Goal: Transaction & Acquisition: Purchase product/service

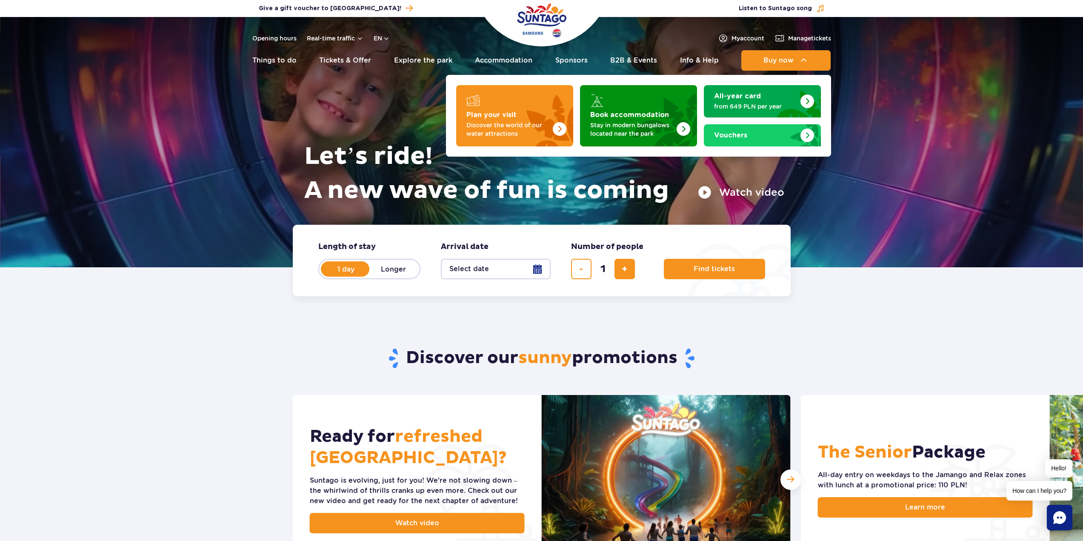
click at [791, 62] on span "Buy now" at bounding box center [779, 61] width 30 height 8
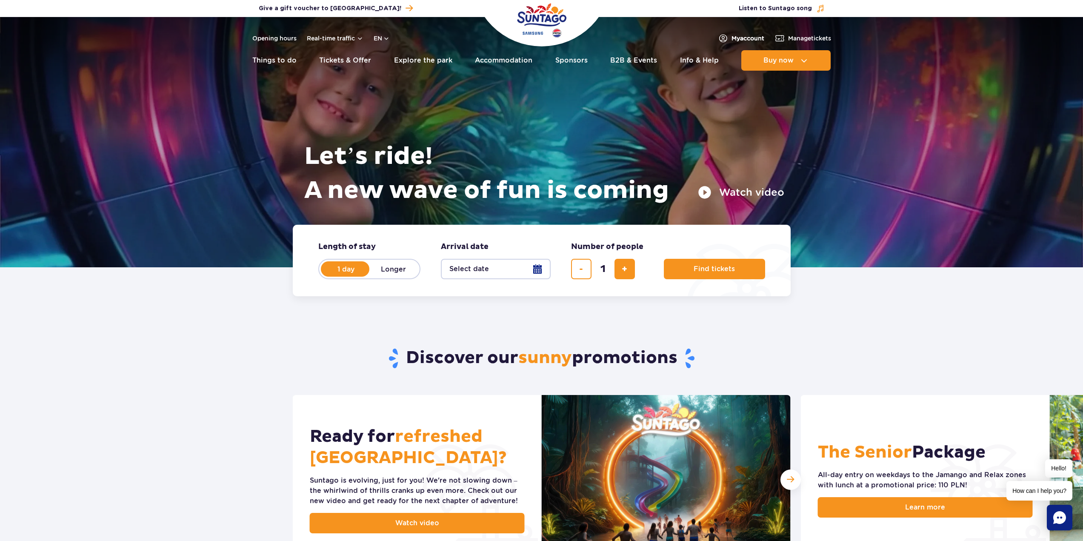
click at [748, 38] on span "My account" at bounding box center [748, 38] width 33 height 9
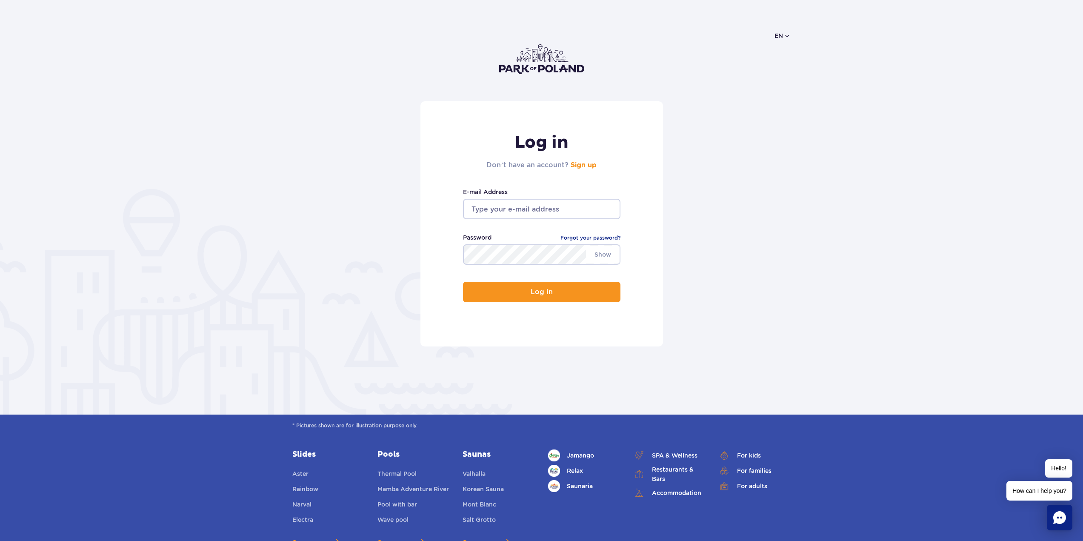
click at [581, 169] on h2 "Don’t have an account? Sign up" at bounding box center [542, 165] width 110 height 10
click at [584, 165] on link "Sign up" at bounding box center [584, 165] width 26 height 7
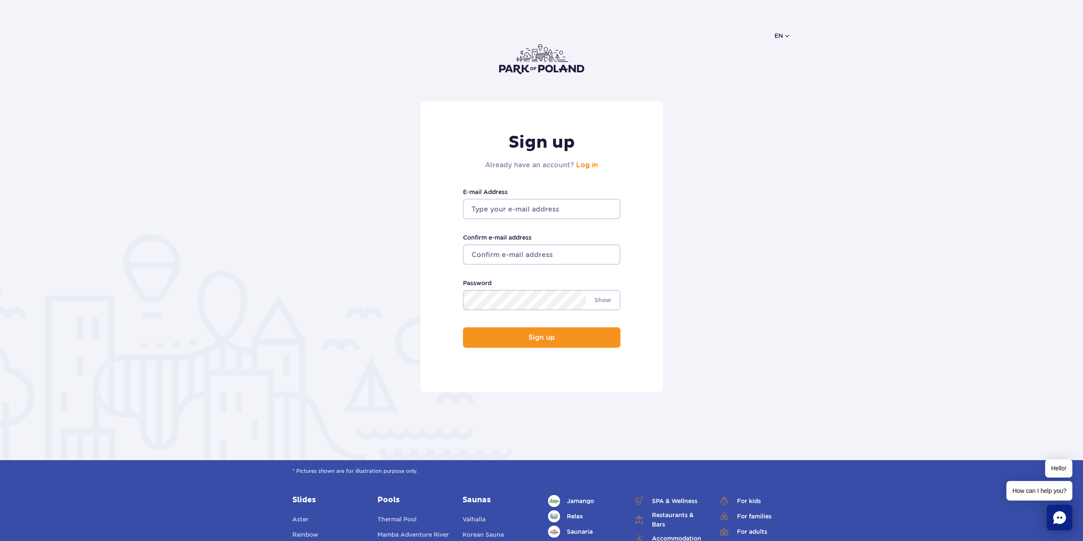
click at [531, 57] on img at bounding box center [541, 59] width 85 height 30
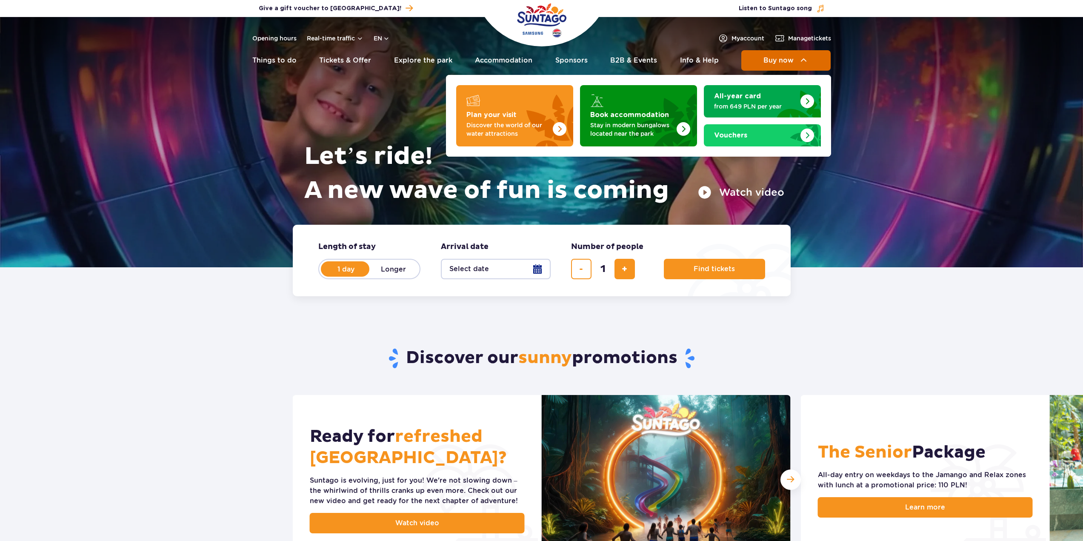
click at [781, 66] on button "Buy now" at bounding box center [786, 60] width 89 height 20
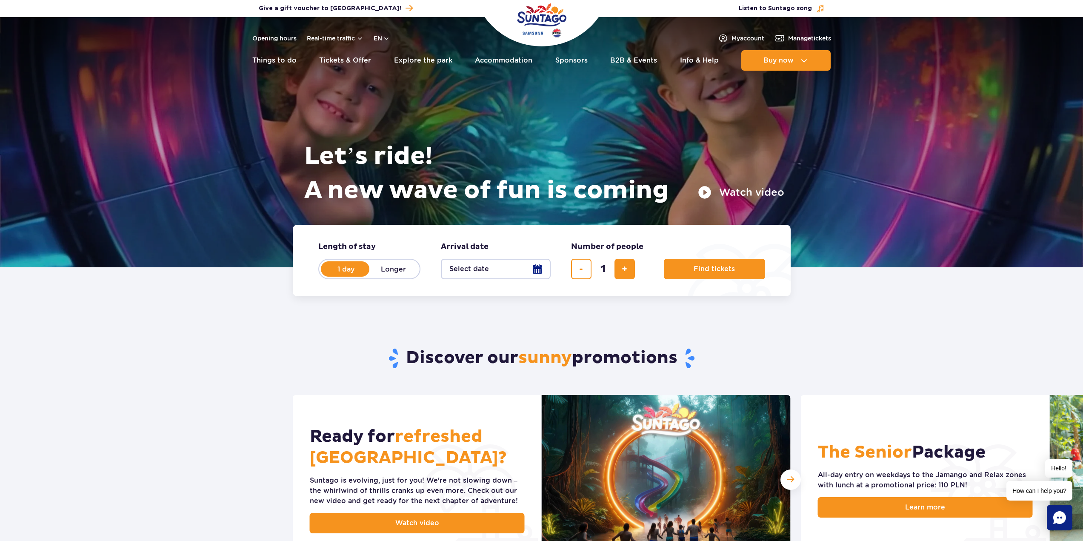
click at [540, 273] on button "Select date" at bounding box center [496, 269] width 110 height 20
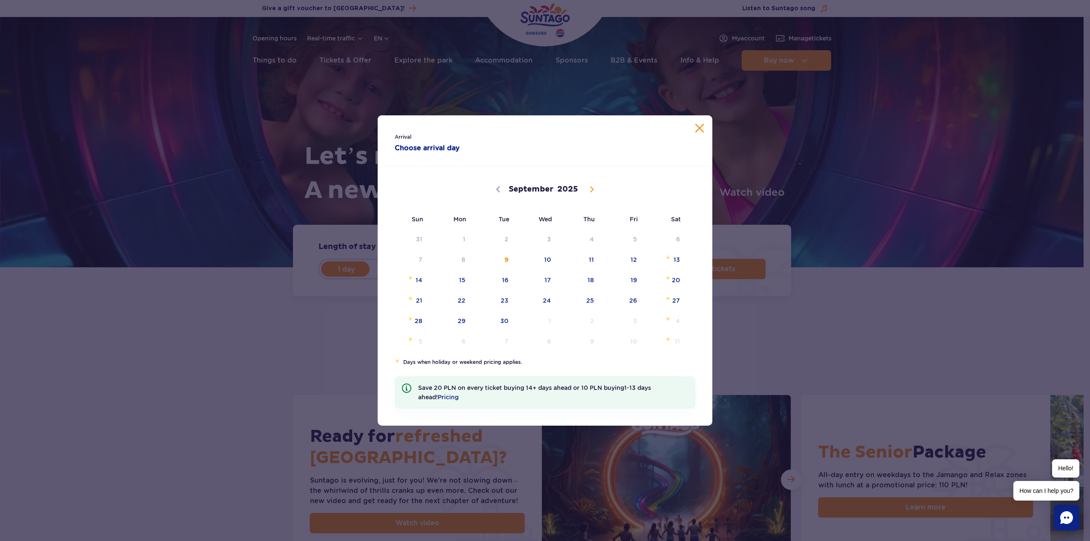
click at [590, 192] on icon at bounding box center [592, 189] width 6 height 6
select select "9"
click at [580, 299] on span "23" at bounding box center [579, 301] width 43 height 20
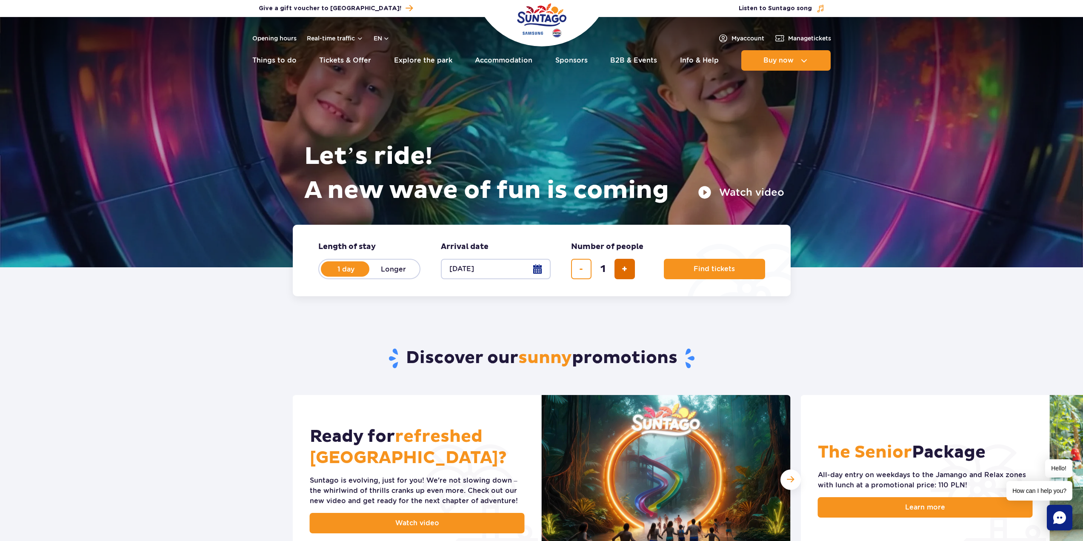
click at [627, 269] on span "add ticket" at bounding box center [625, 269] width 6 height 0
type input "3"
click at [692, 273] on button "Find tickets" at bounding box center [714, 269] width 101 height 20
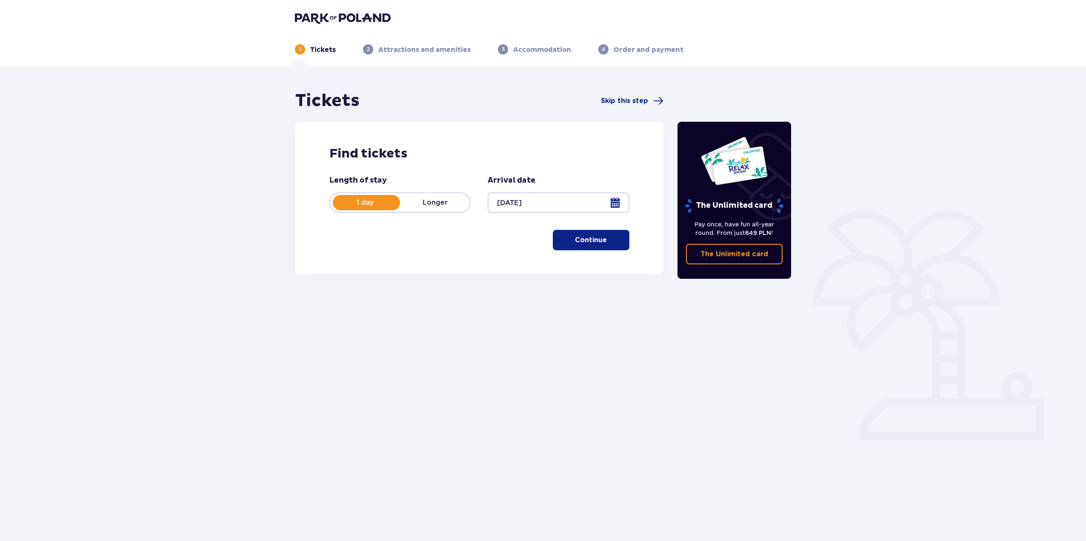
click at [582, 241] on p "Continue" at bounding box center [591, 239] width 32 height 9
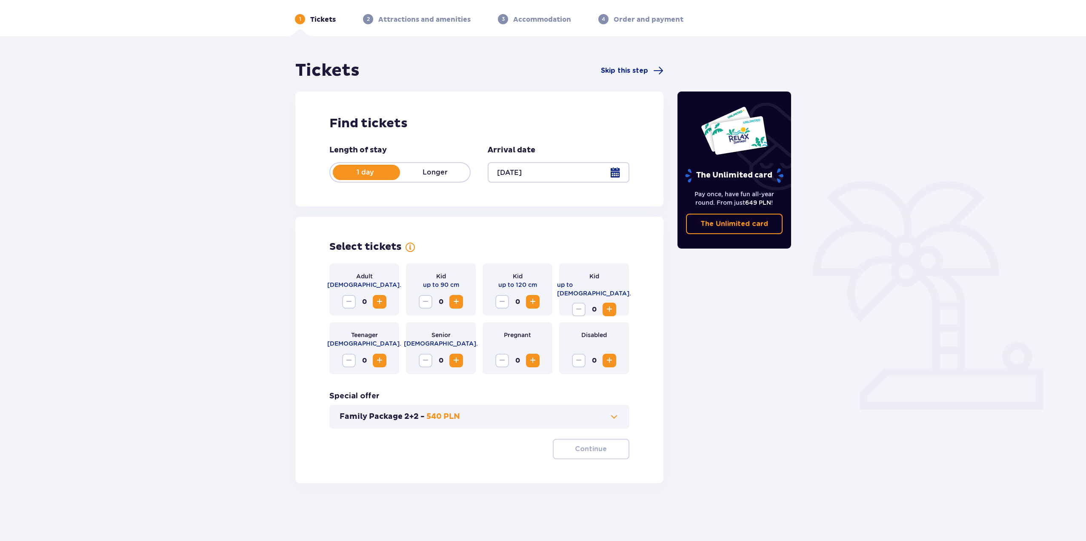
scroll to position [31, 0]
click at [613, 304] on span "Increase" at bounding box center [610, 309] width 10 height 10
click at [377, 297] on span "Increase" at bounding box center [380, 301] width 10 height 10
click at [583, 454] on button "Continue" at bounding box center [591, 448] width 77 height 20
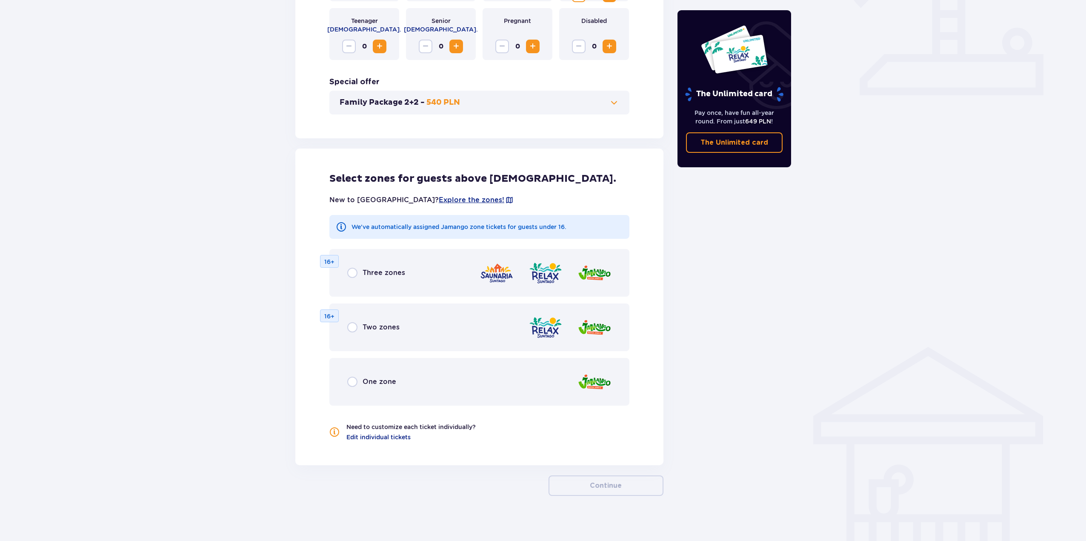
scroll to position [350, 0]
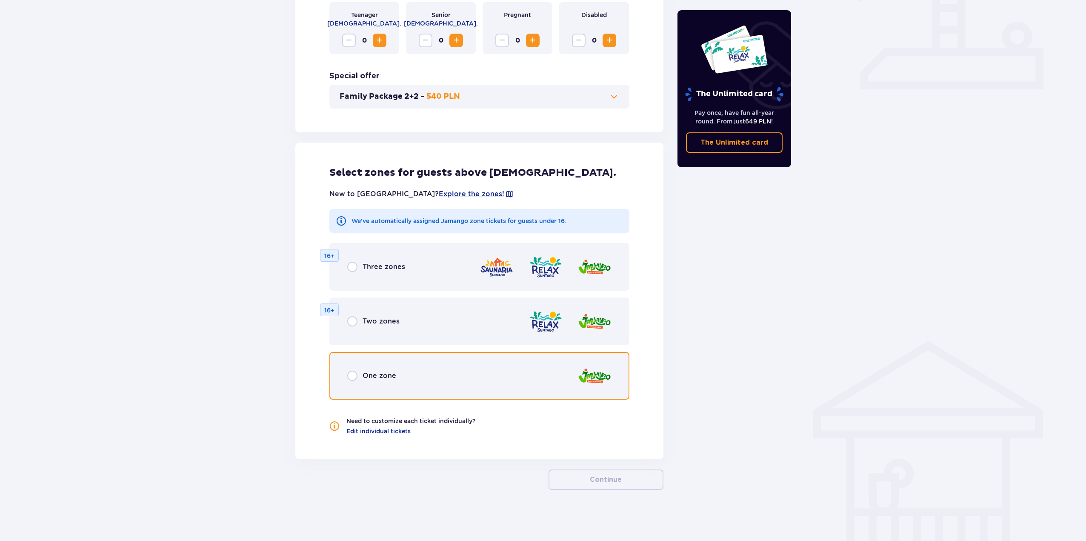
click at [352, 377] on input "radio" at bounding box center [352, 376] width 10 height 10
radio input "true"
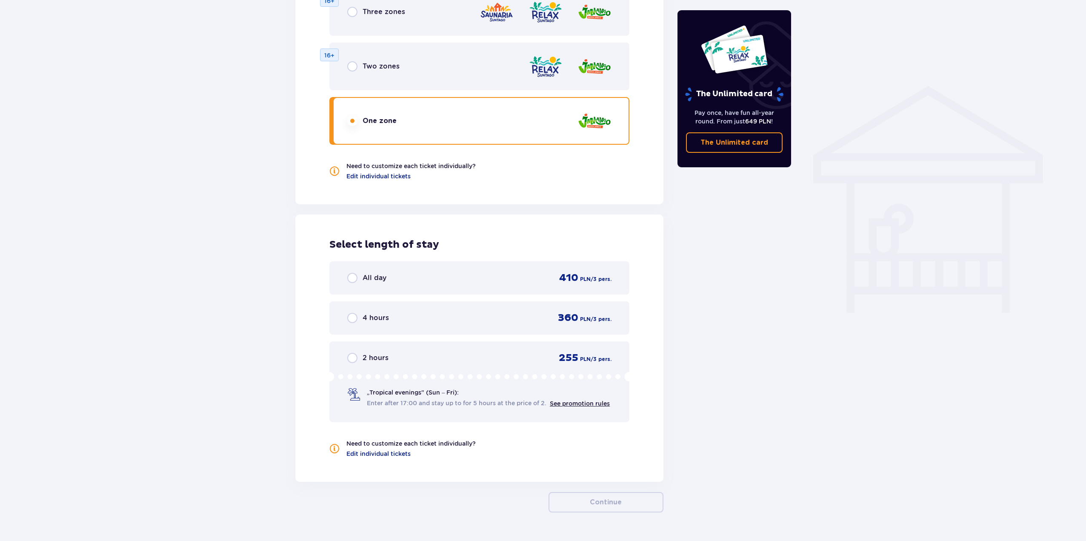
scroll to position [628, 0]
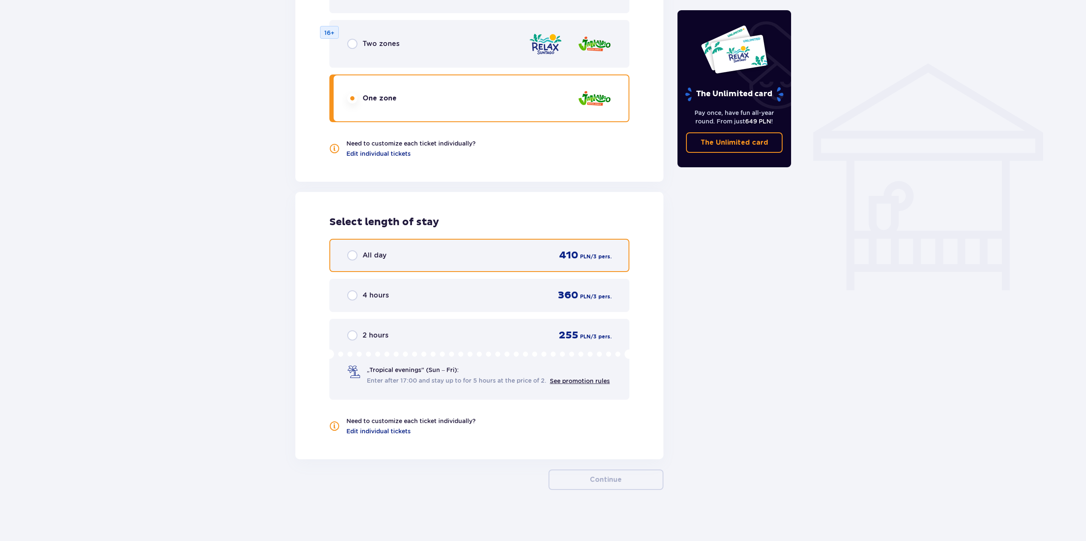
click at [356, 253] on input "radio" at bounding box center [352, 255] width 10 height 10
radio input "true"
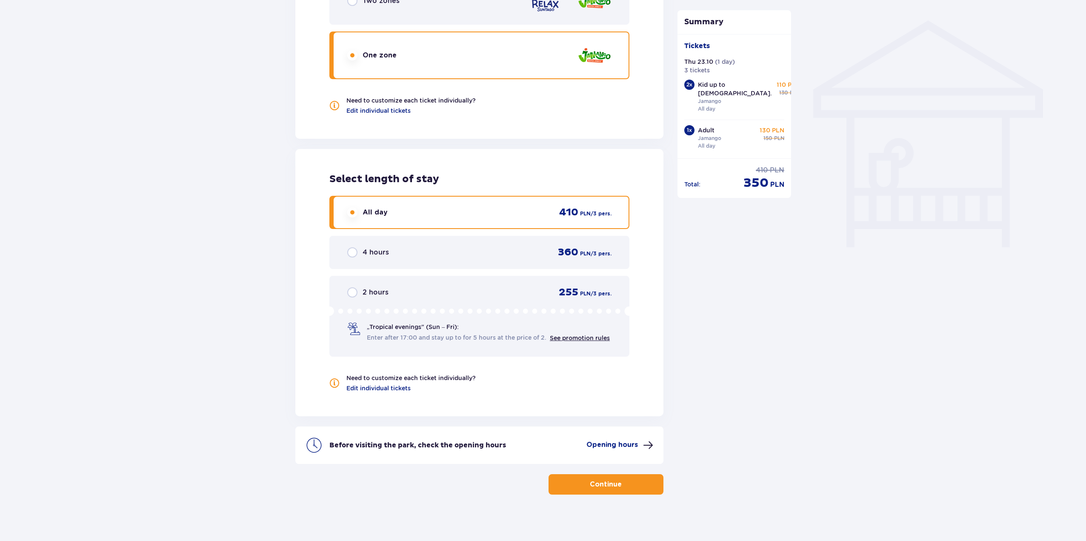
scroll to position [676, 0]
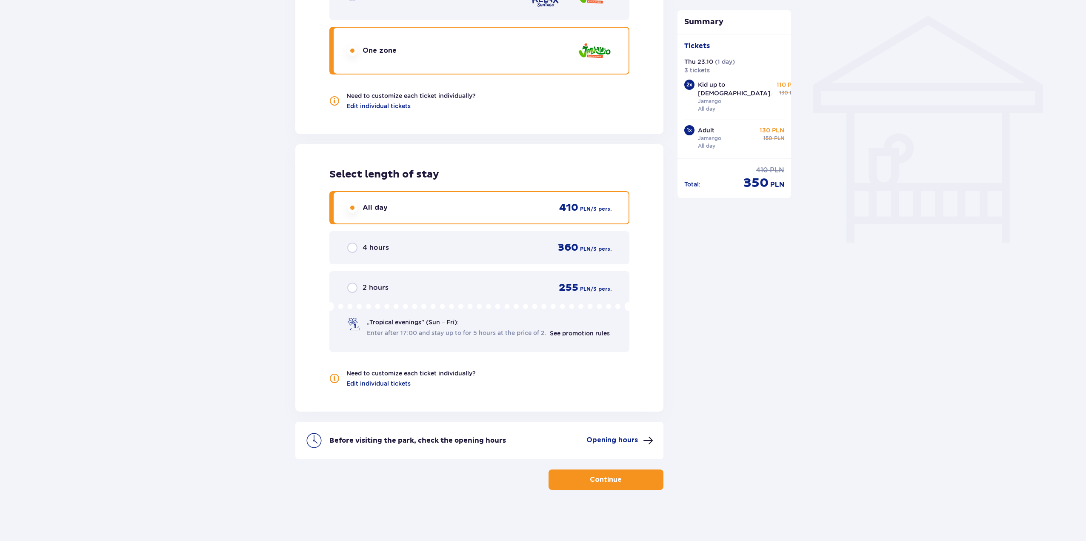
click at [613, 485] on button "Continue" at bounding box center [606, 480] width 115 height 20
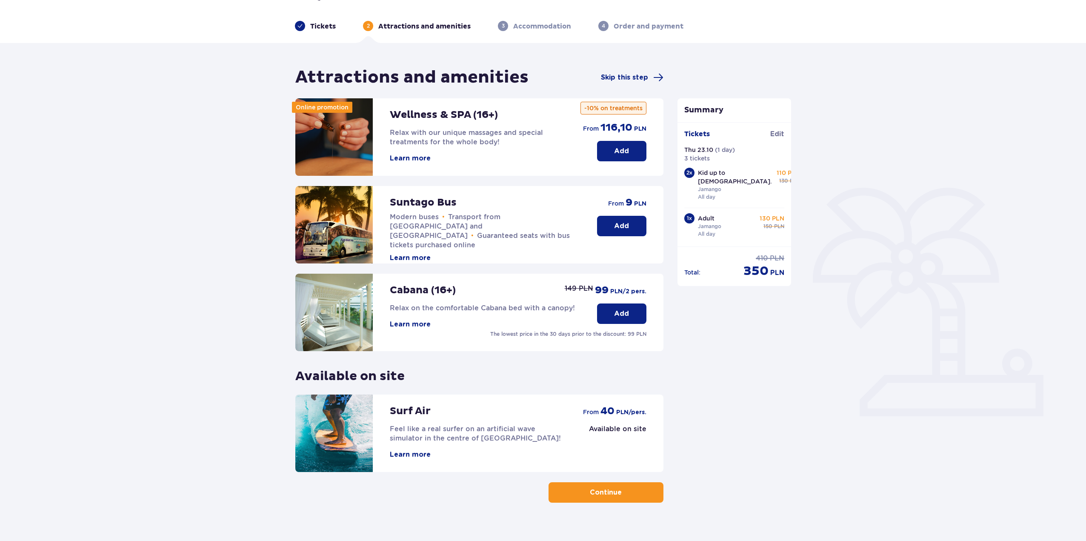
scroll to position [36, 0]
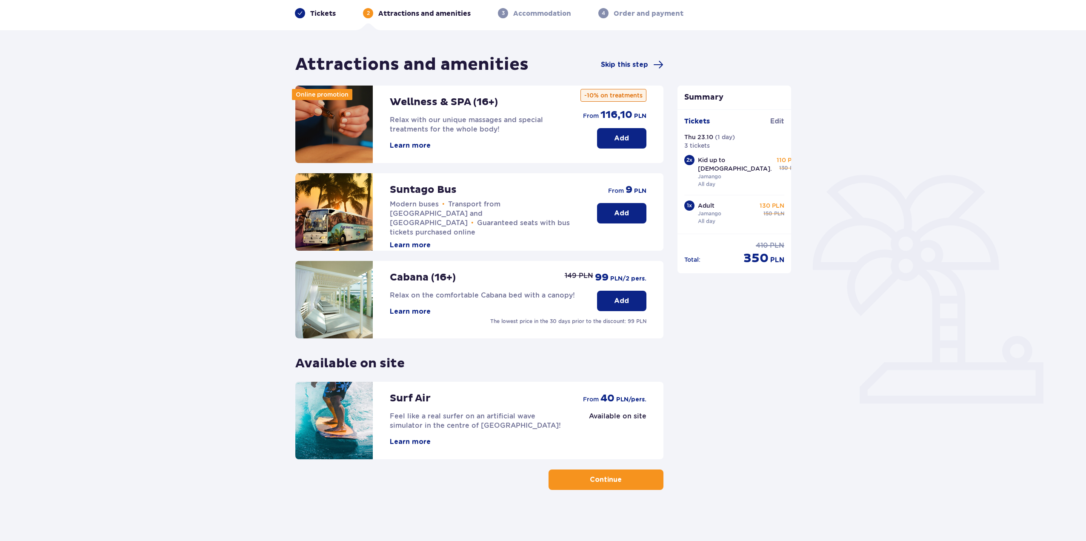
click at [577, 483] on button "Continue" at bounding box center [606, 480] width 115 height 20
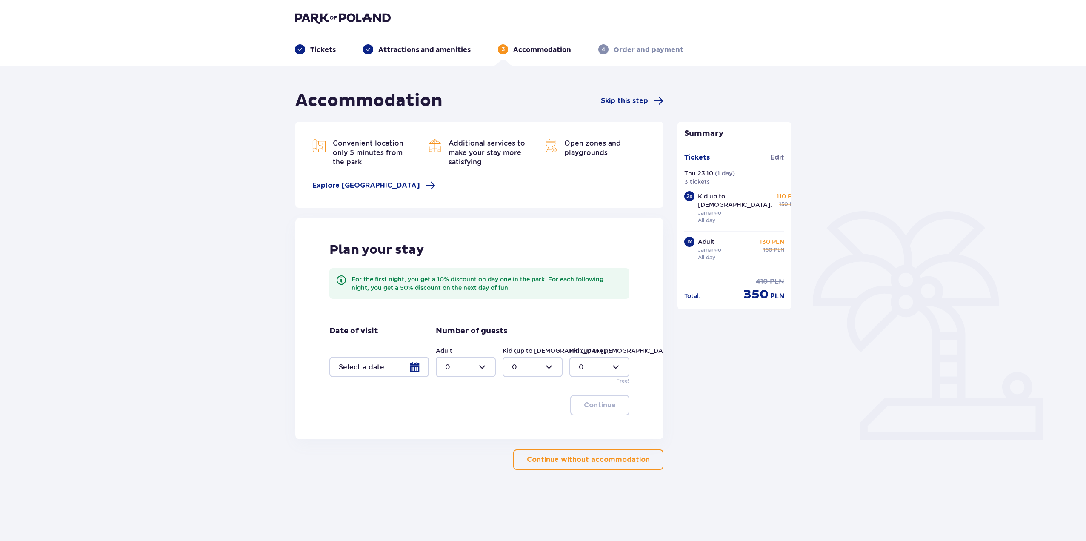
click at [580, 464] on p "Continue without accommodation" at bounding box center [588, 459] width 123 height 9
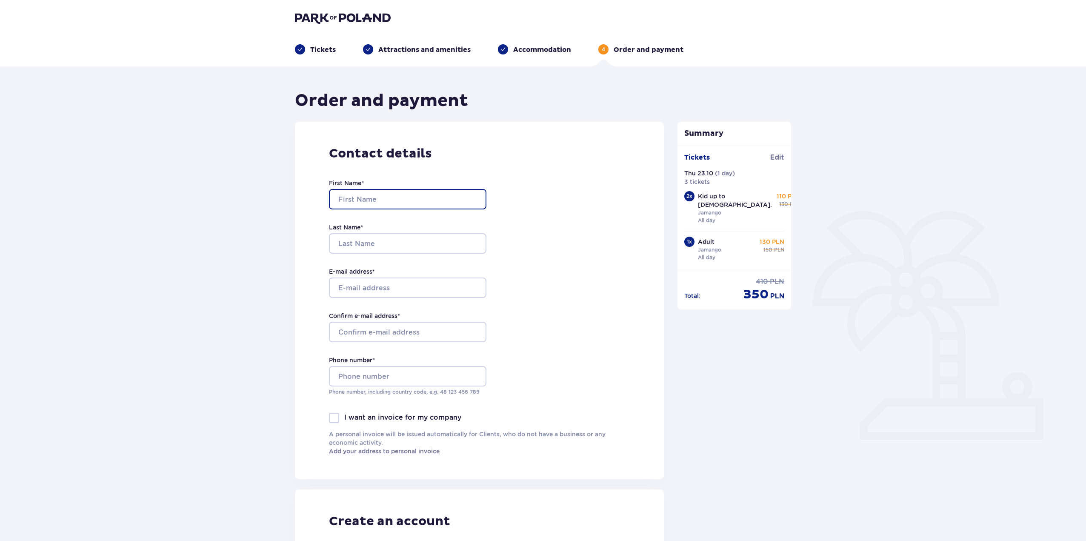
click at [366, 199] on input "First Name *" at bounding box center [408, 199] width 158 height 20
type input "Aija"
type input "Burtniece"
click at [351, 286] on input "E-mail address *" at bounding box center [408, 288] width 158 height 20
type input "[EMAIL_ADDRESS][DOMAIN_NAME]"
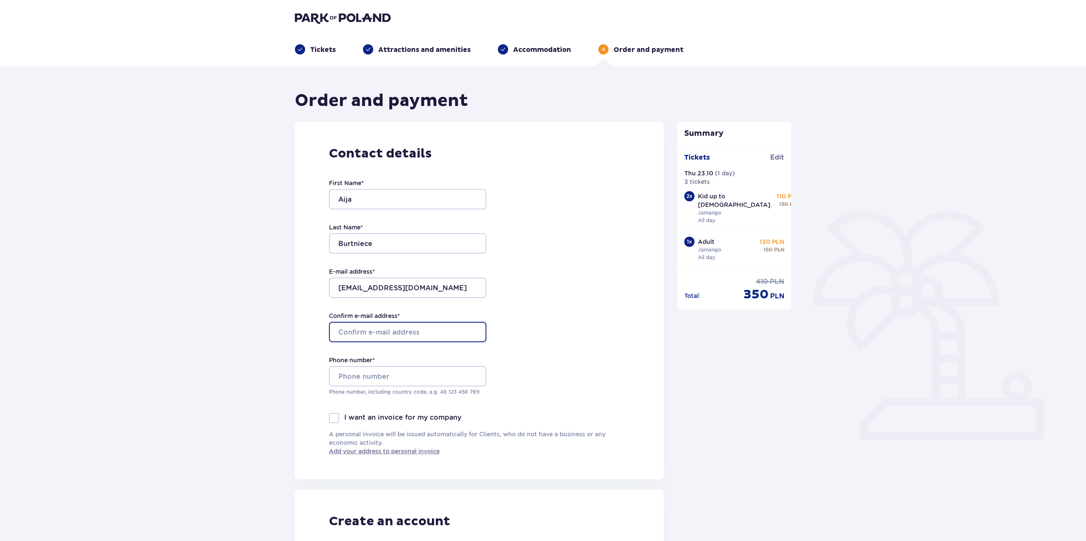
click at [377, 329] on input "Confirm e-mail address *" at bounding box center [408, 332] width 158 height 20
type input "[EMAIL_ADDRESS][DOMAIN_NAME]"
click at [349, 375] on input "Phone number *" at bounding box center [408, 376] width 158 height 20
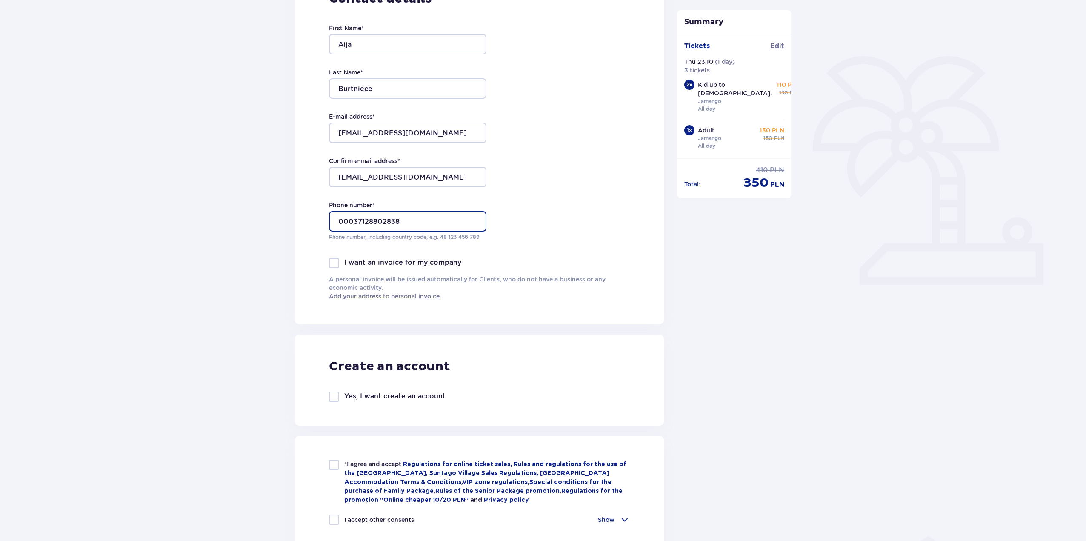
scroll to position [170, 0]
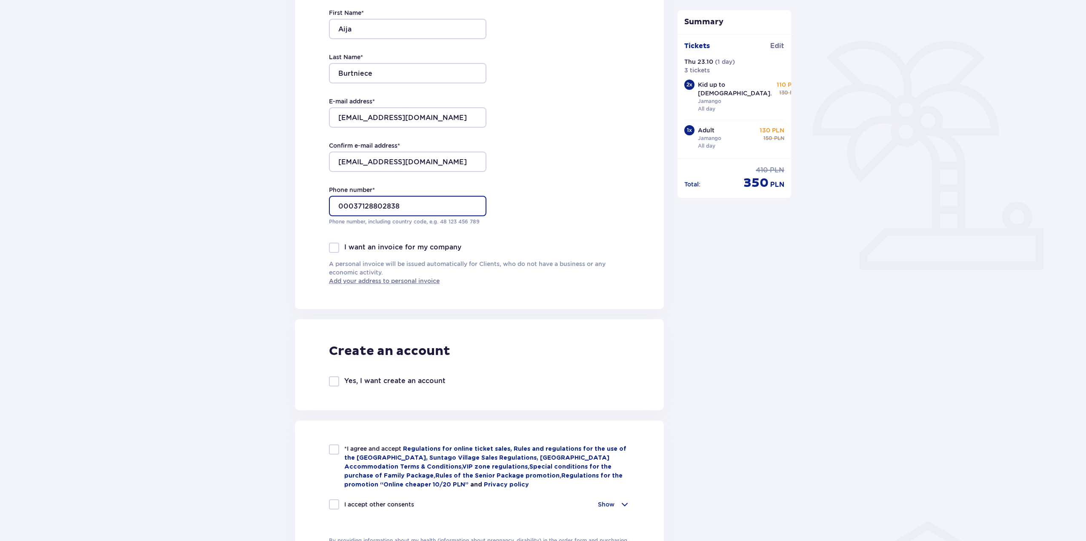
type input "00037128802838"
click at [331, 448] on div at bounding box center [334, 449] width 10 height 10
checkbox input "true"
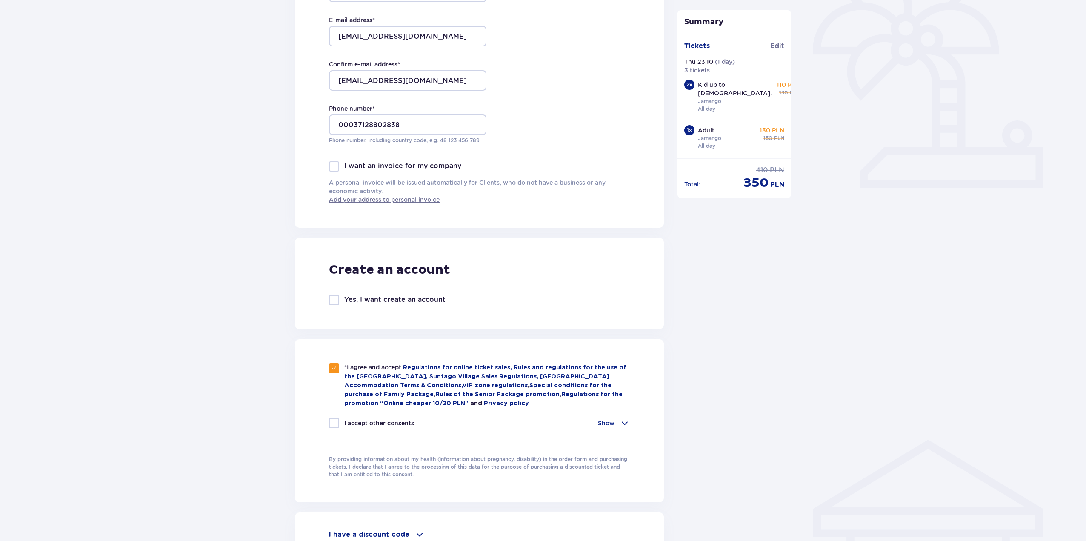
scroll to position [255, 0]
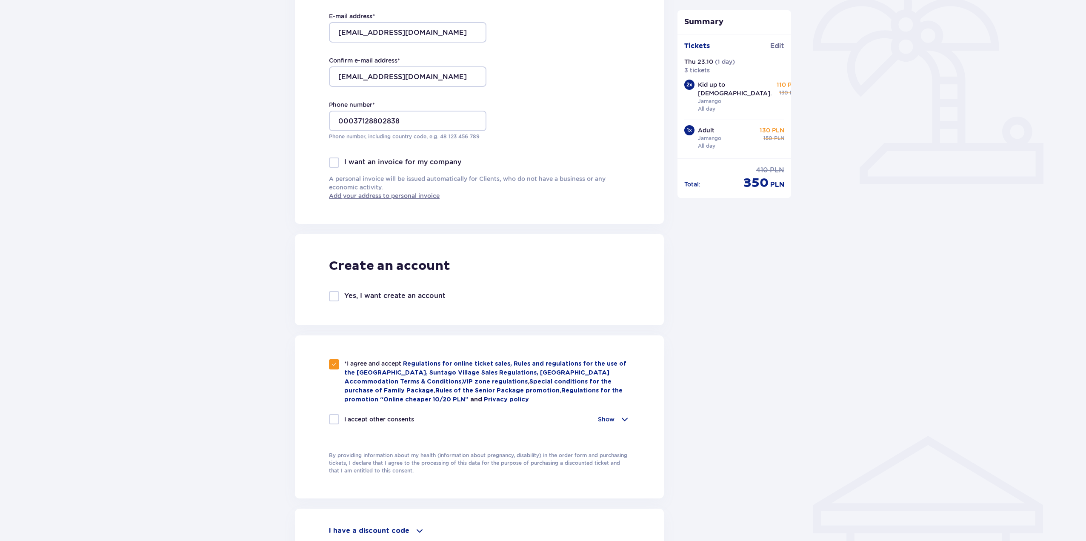
click at [335, 421] on div at bounding box center [334, 419] width 10 height 10
checkbox input "true"
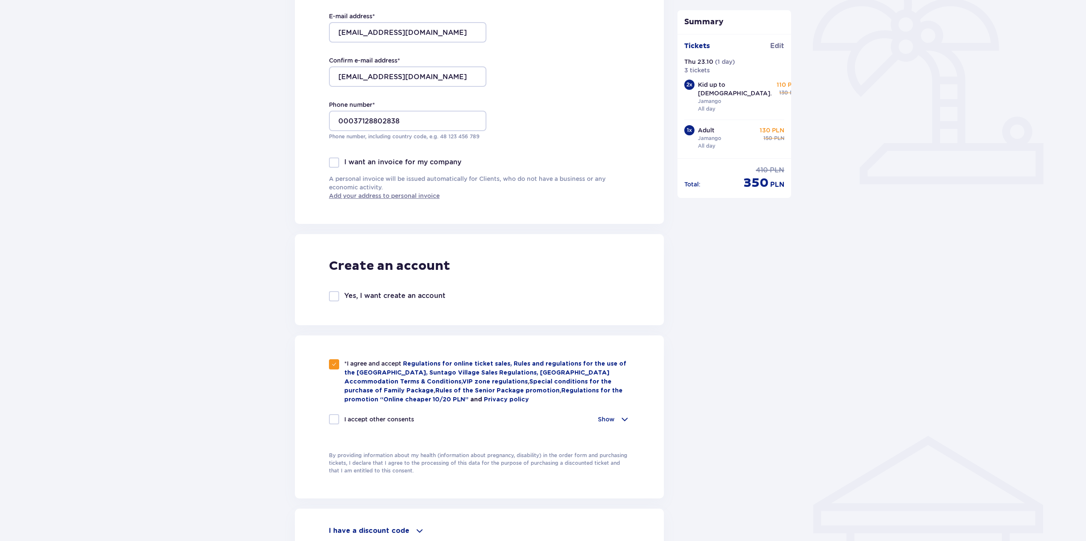
checkbox input "true"
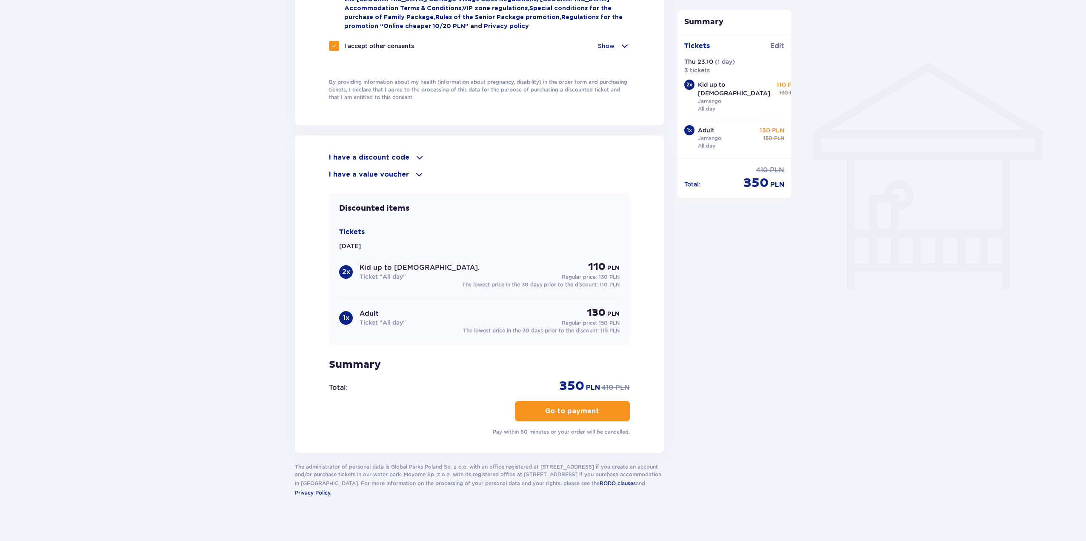
scroll to position [632, 0]
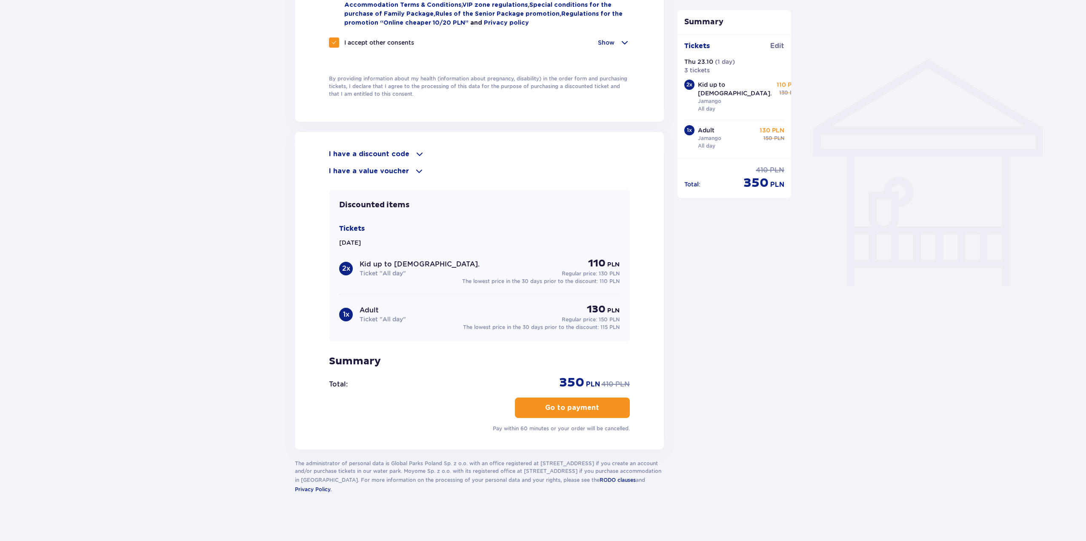
click at [565, 410] on p "Go to payment" at bounding box center [572, 407] width 54 height 9
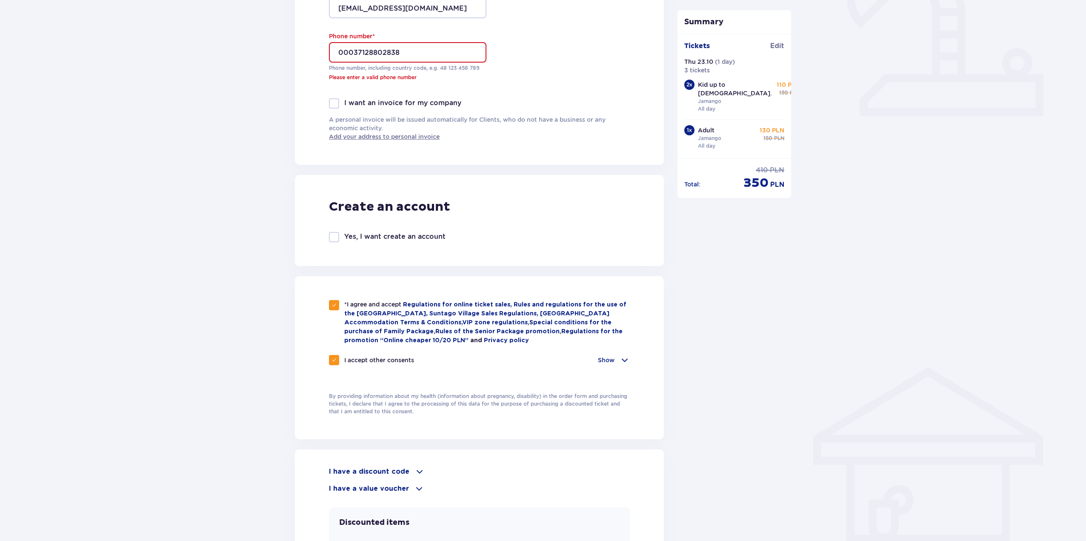
scroll to position [324, 0]
click at [339, 52] on input "00037128802838" at bounding box center [408, 53] width 158 height 20
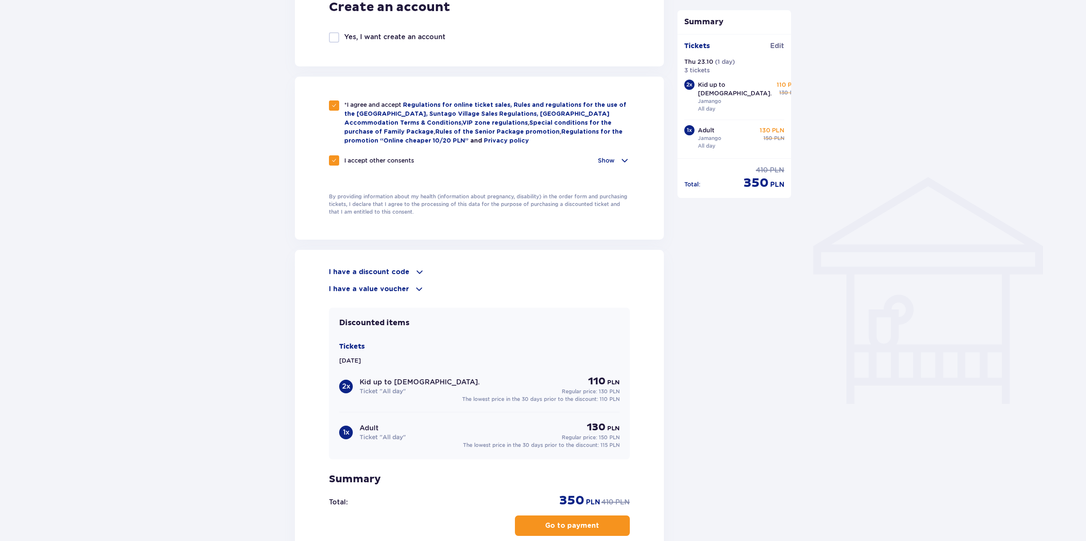
scroll to position [579, 0]
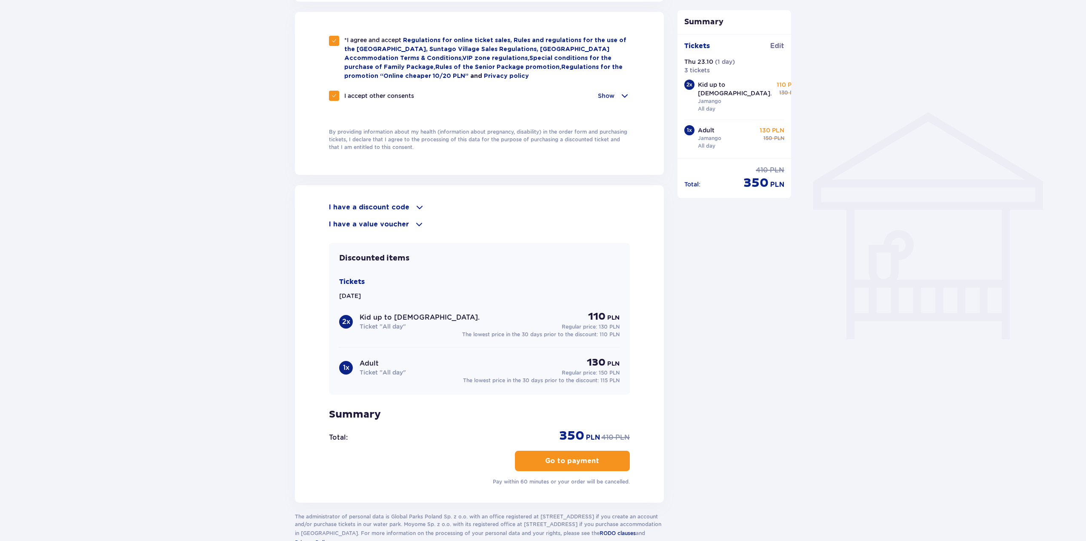
type input "0037128802838"
click at [587, 458] on p "Go to payment" at bounding box center [572, 460] width 54 height 9
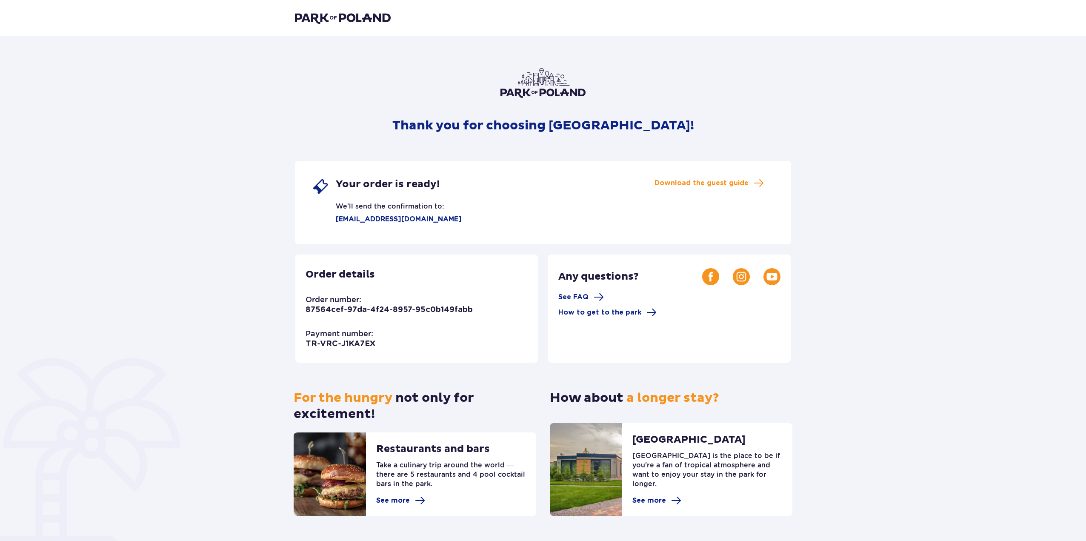
scroll to position [26, 0]
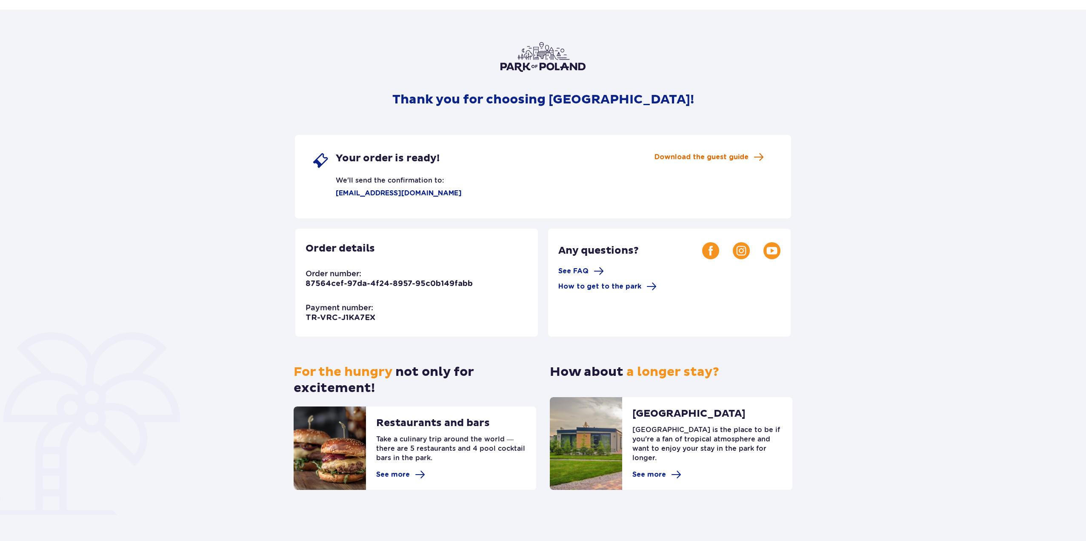
click at [690, 159] on span "Download the guest guide" at bounding box center [702, 156] width 94 height 9
